Goal: Task Accomplishment & Management: Complete application form

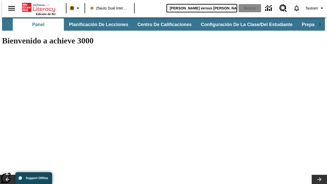
type input "[PERSON_NAME] versus [PERSON_NAME]"
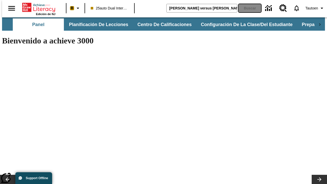
click at [246, 8] on button "Buscar" at bounding box center [249, 8] width 22 height 8
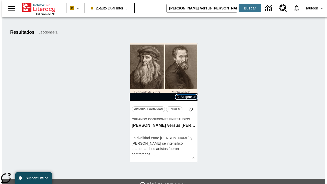
click at [186, 97] on span "Asignar" at bounding box center [185, 96] width 11 height 5
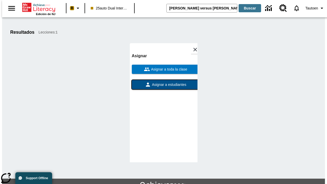
click at [163, 84] on span "Asignar a estudiantes" at bounding box center [168, 84] width 35 height 5
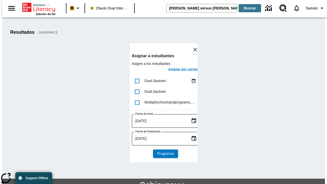
click at [178, 70] on h6 "Asignar por correo" at bounding box center [183, 69] width 30 height 6
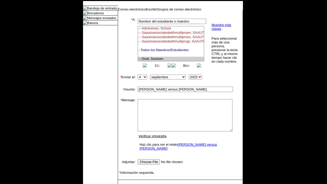
select select "U,21476361,1"
type textarea "email body message"
click at [124, 183] on link "Enviar" at bounding box center [126, 188] width 10 height 4
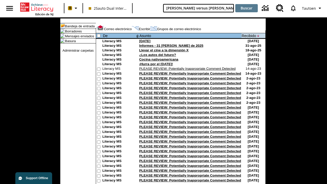
type input "[PERSON_NAME] versus [PERSON_NAME]"
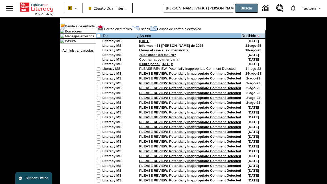
click at [246, 8] on button "Buscar" at bounding box center [246, 8] width 22 height 8
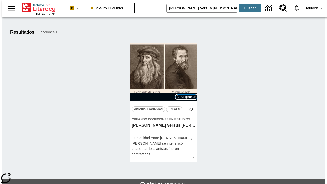
click at [186, 97] on span "Asignar" at bounding box center [185, 96] width 11 height 5
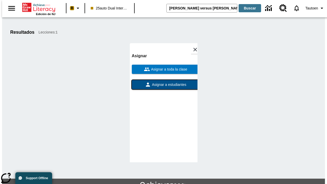
click at [163, 84] on span "Asignar a estudiantes" at bounding box center [168, 84] width 35 height 5
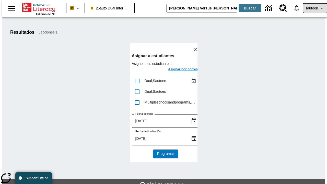
click at [312, 8] on span "Tautoen" at bounding box center [311, 8] width 13 height 5
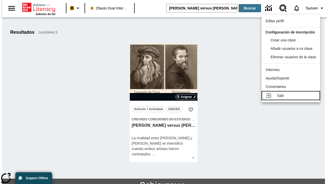
click at [292, 98] on div "Salir" at bounding box center [296, 95] width 39 height 5
